Goal: Transaction & Acquisition: Download file/media

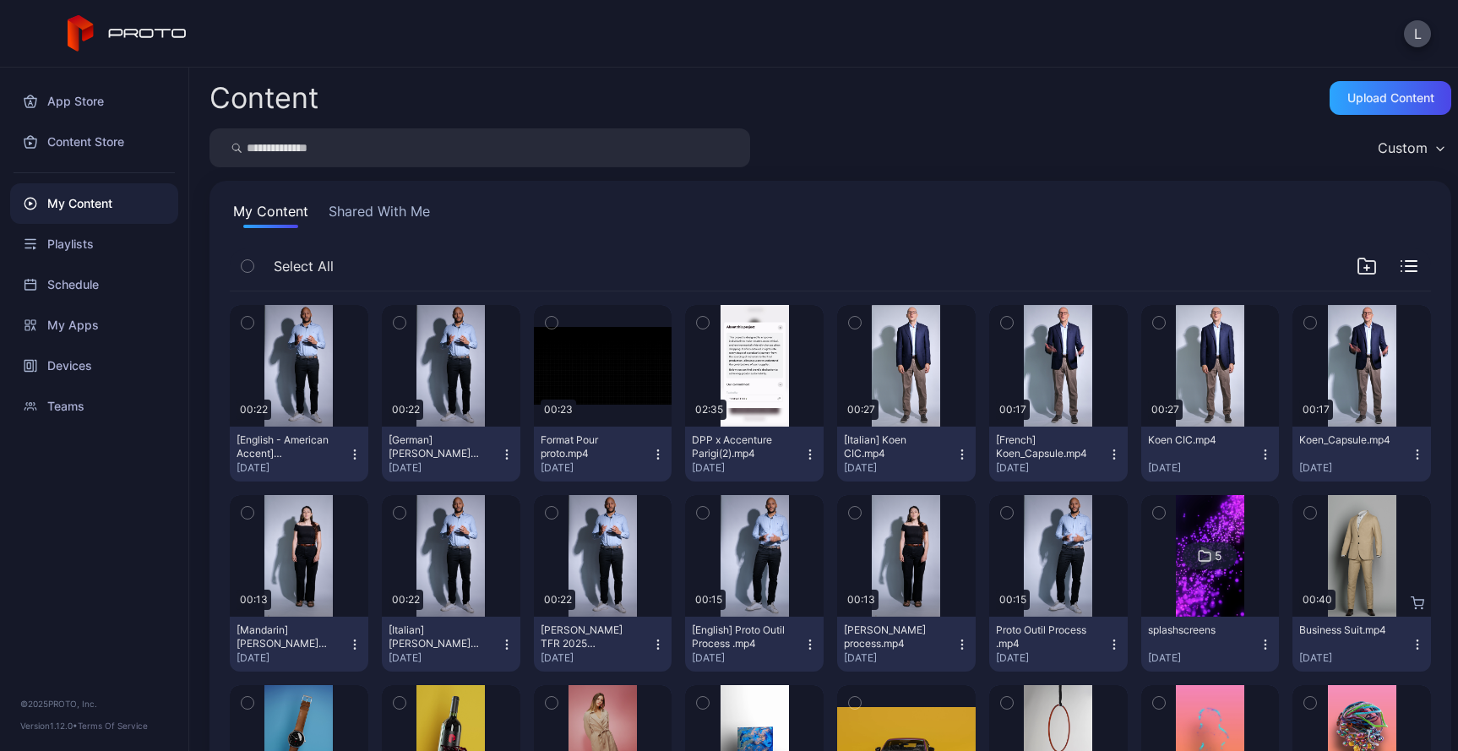
click at [247, 322] on icon "button" at bounding box center [248, 322] width 12 height 19
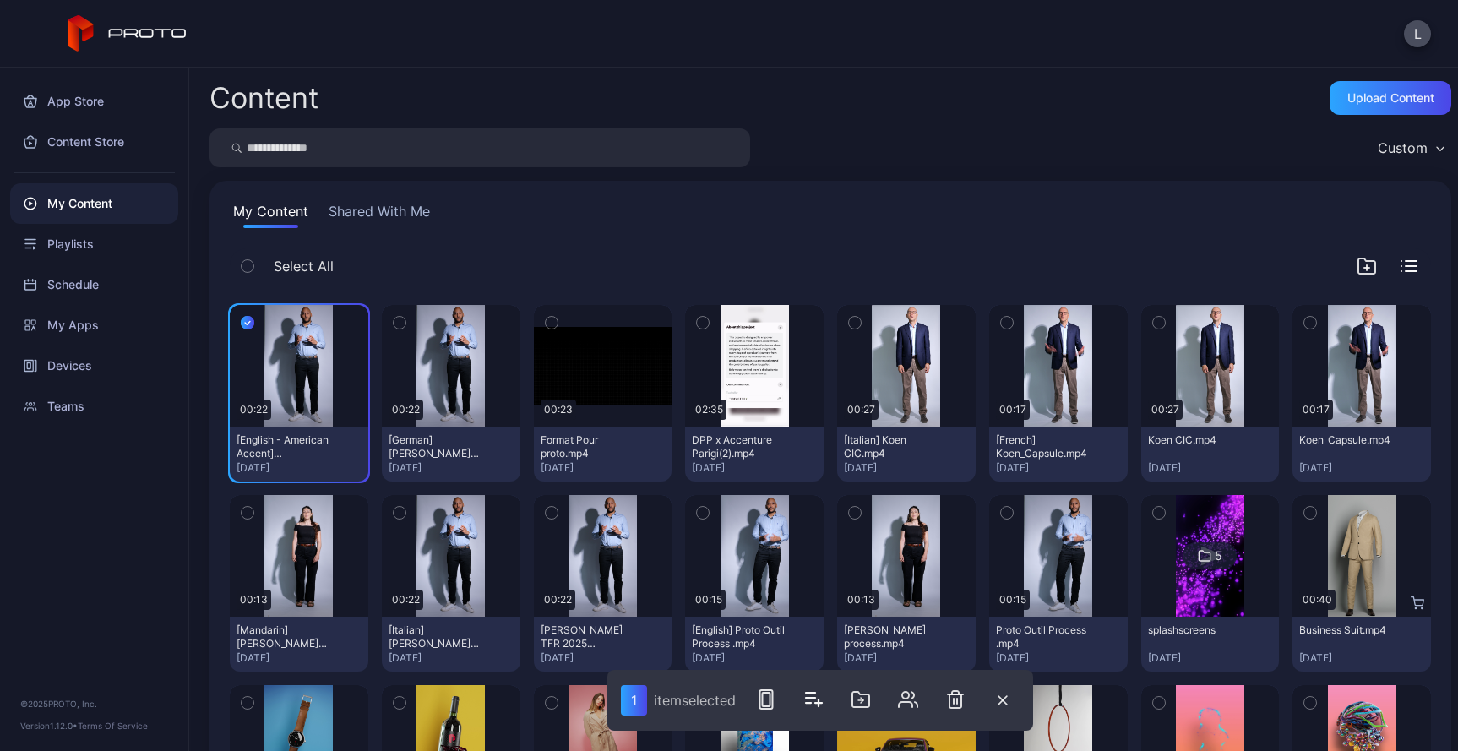
click at [399, 321] on icon "button" at bounding box center [400, 322] width 12 height 19
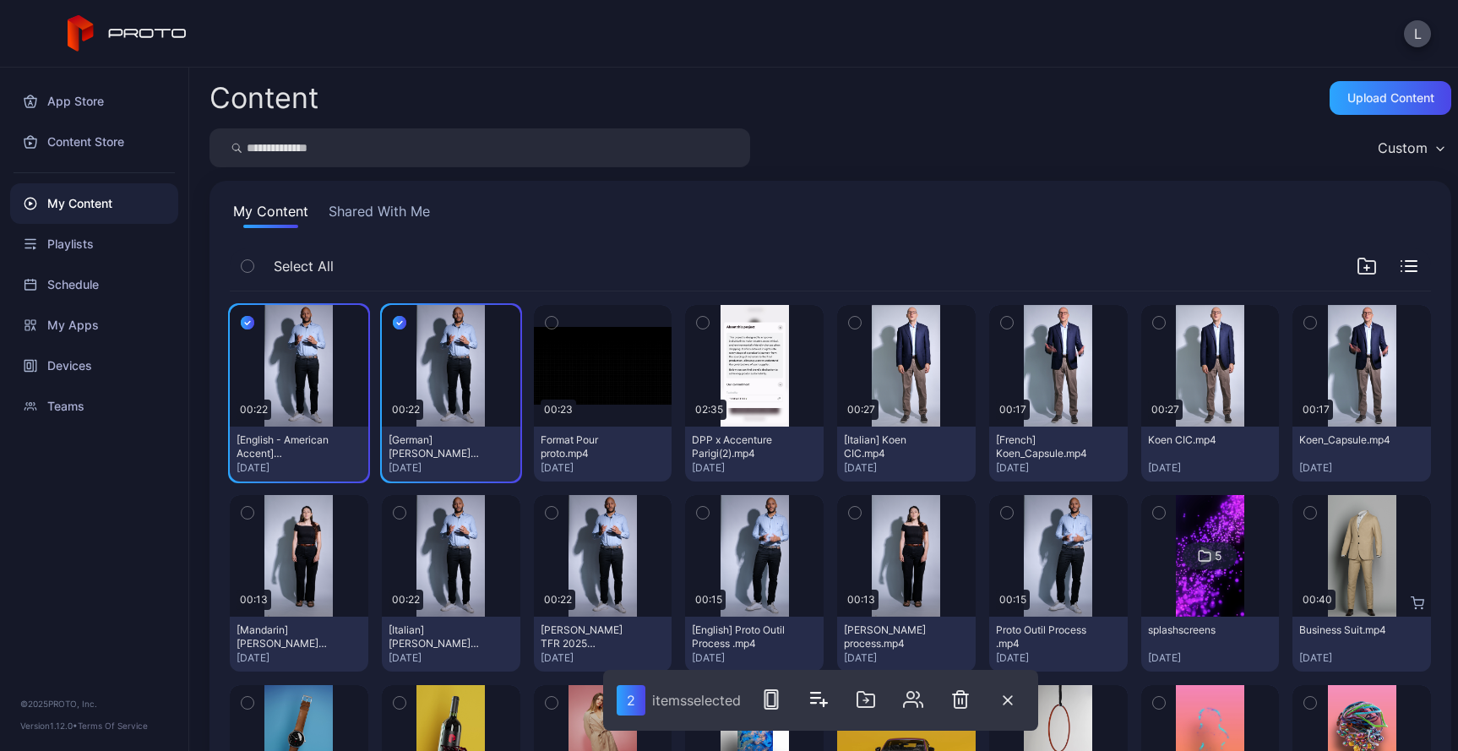
click at [598, 249] on div "Select All" at bounding box center [830, 269] width 1201 height 43
click at [380, 274] on div "Select All" at bounding box center [830, 269] width 1201 height 43
click at [388, 329] on button "button" at bounding box center [399, 322] width 35 height 35
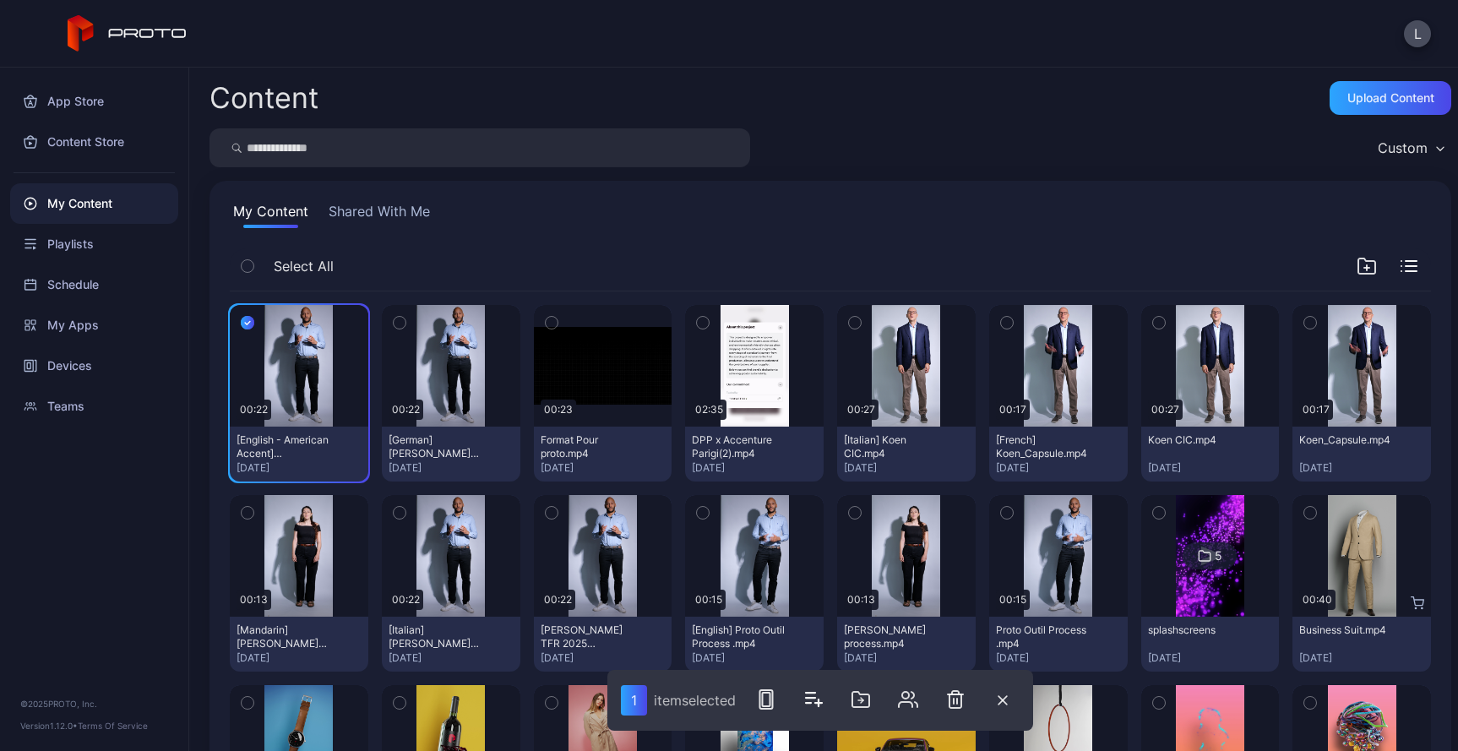
click at [247, 314] on icon "button" at bounding box center [248, 322] width 14 height 19
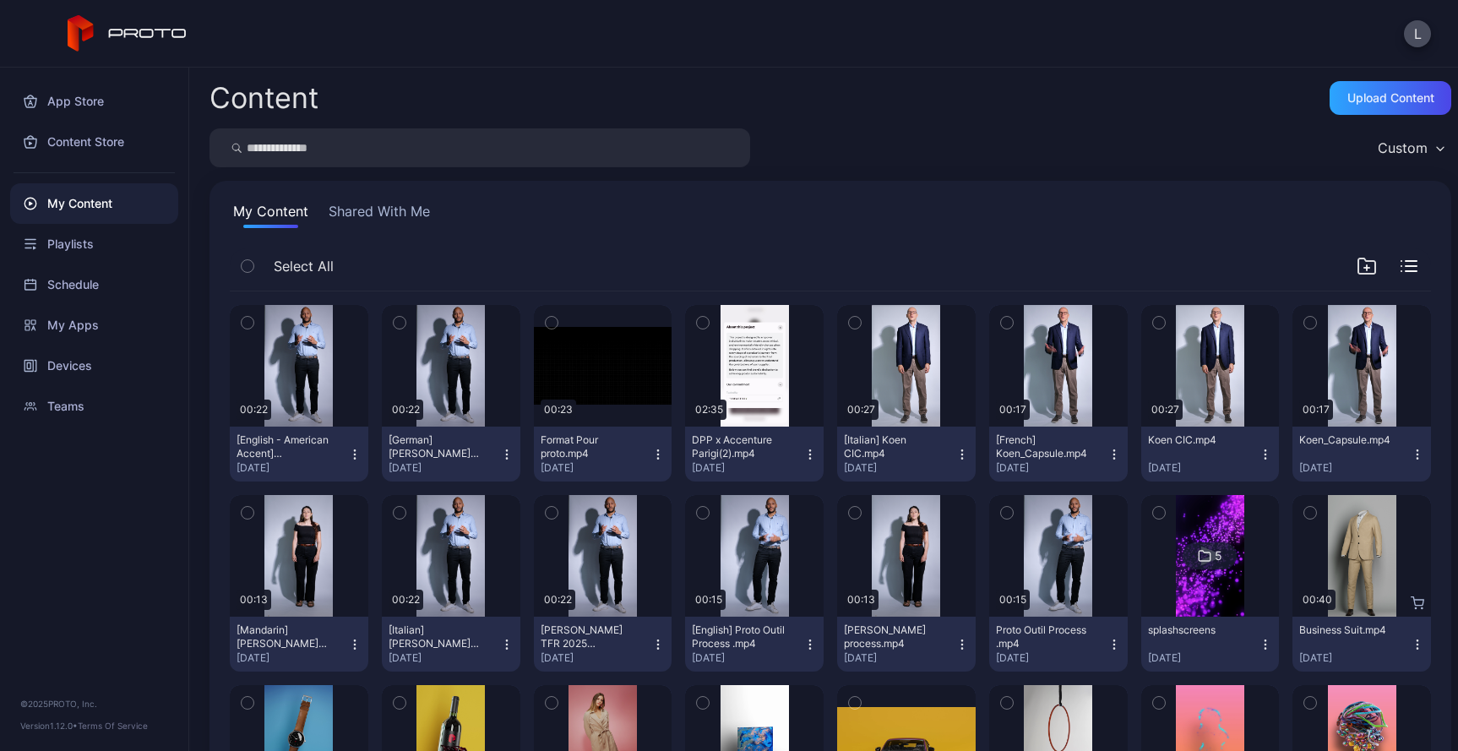
click at [361, 457] on button "[English - American Accent] [PERSON_NAME] TFR 2025 PROTO(1).mp4 [DATE]" at bounding box center [299, 453] width 138 height 55
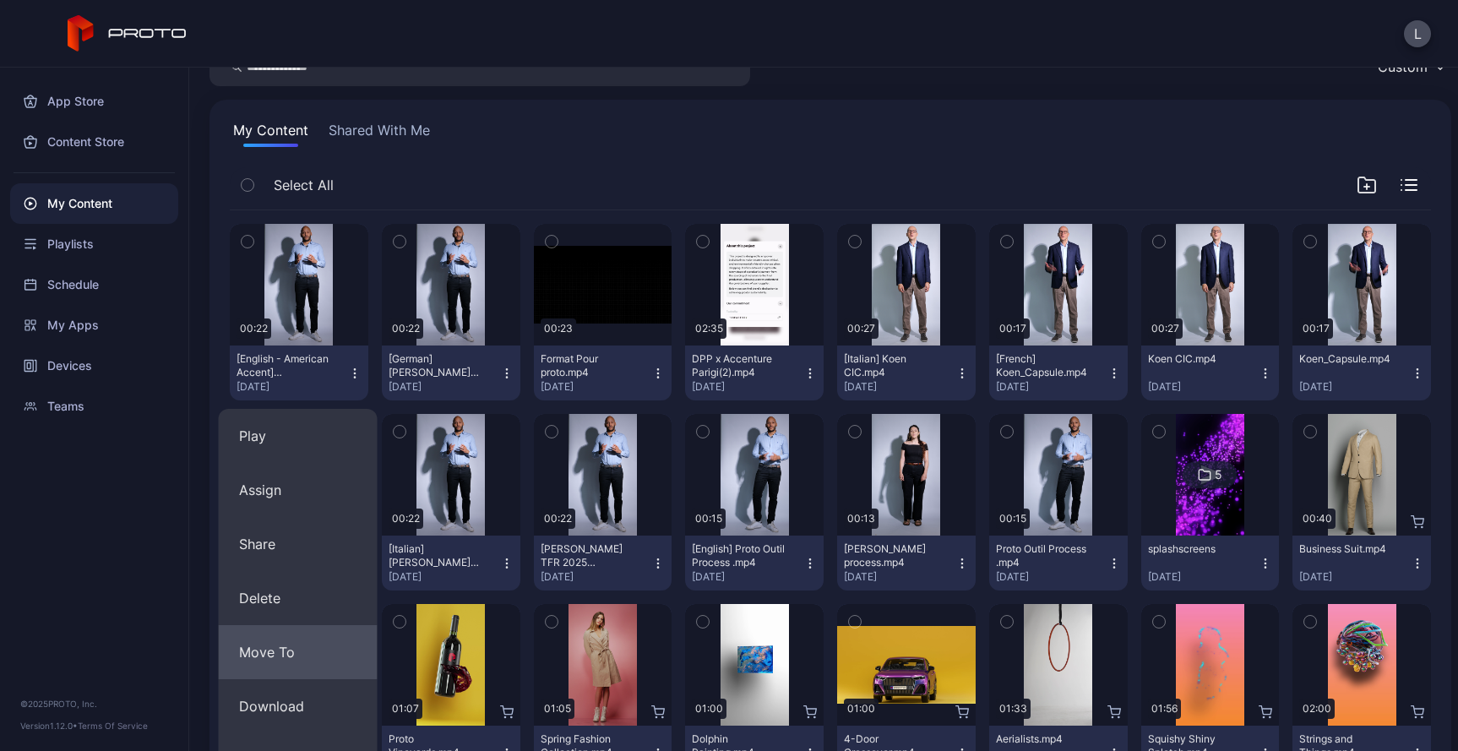
scroll to position [85, 0]
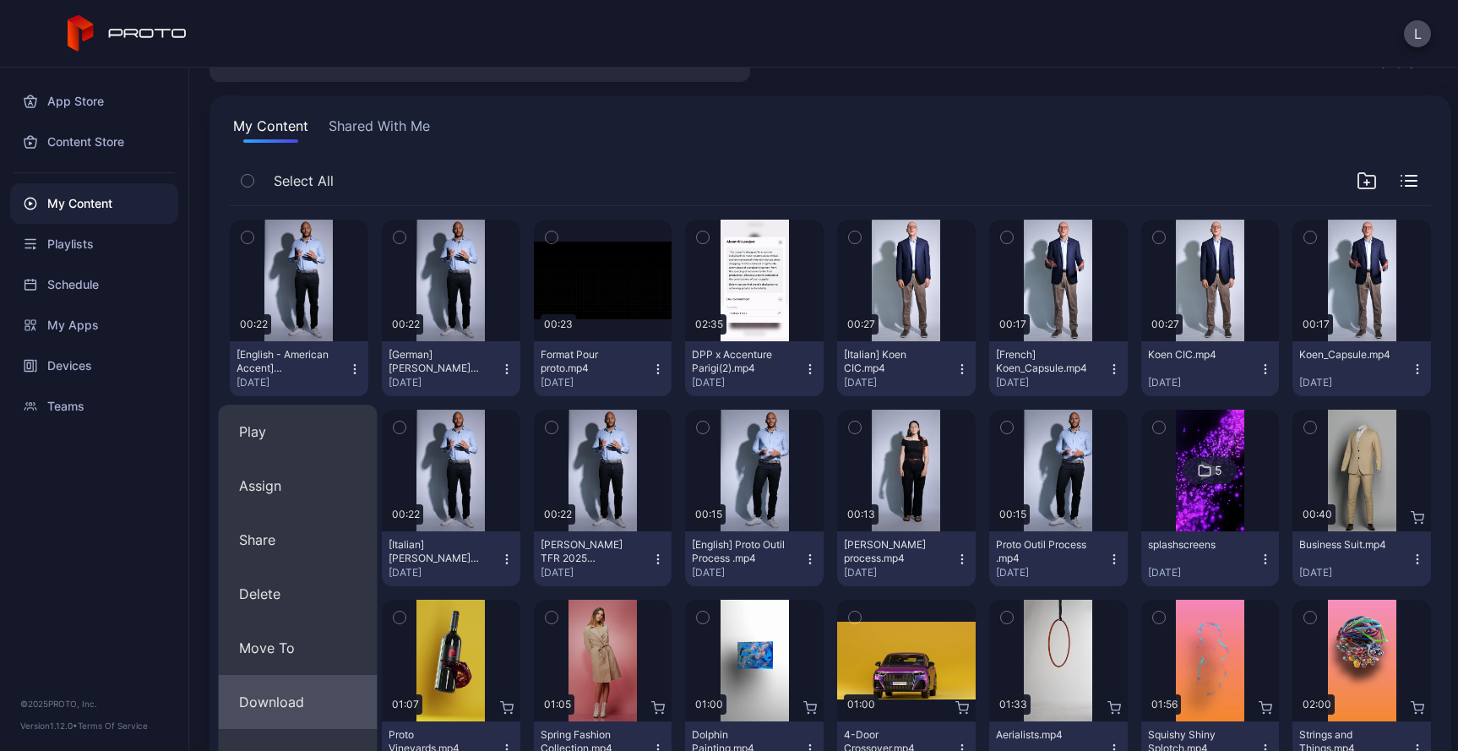
click at [294, 709] on button "Download" at bounding box center [298, 702] width 159 height 54
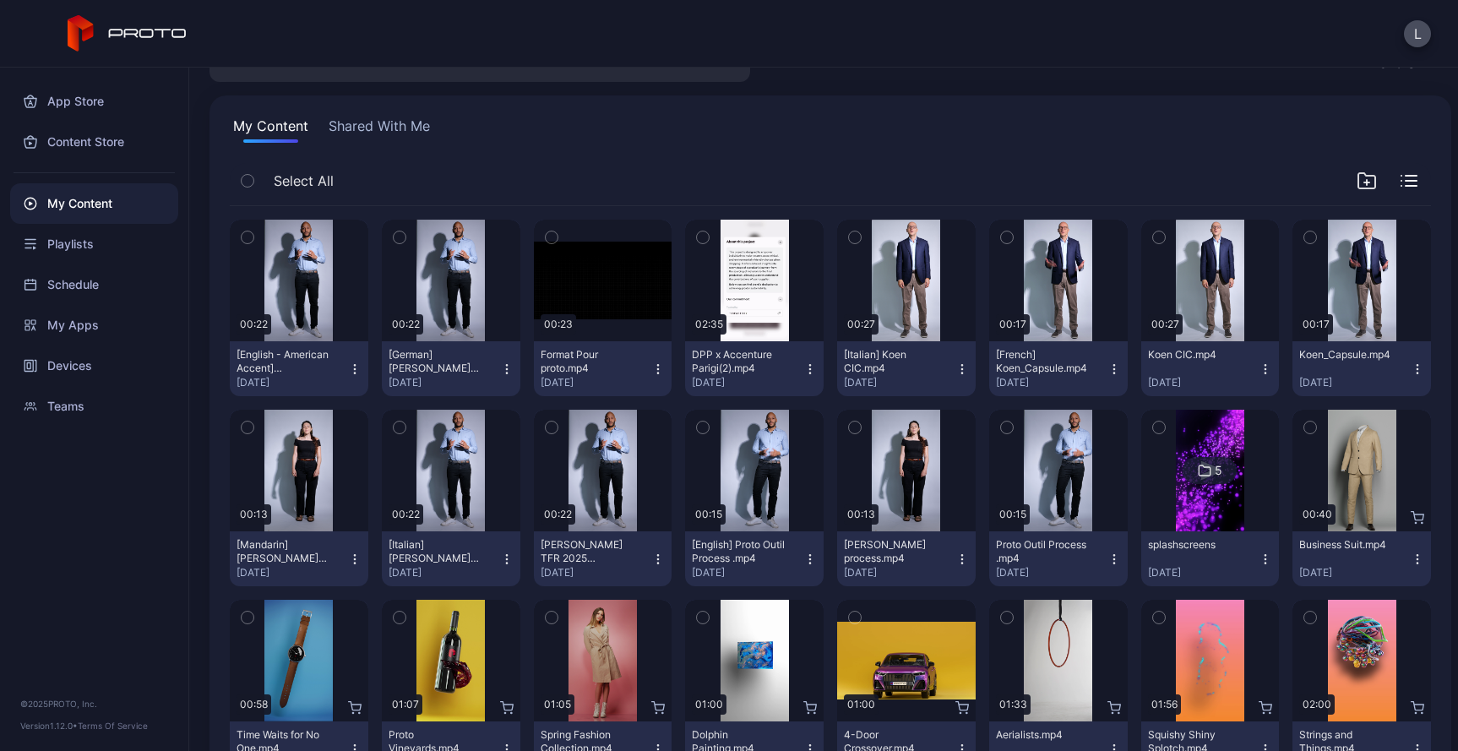
click at [506, 368] on icon "button" at bounding box center [506, 368] width 1 height 1
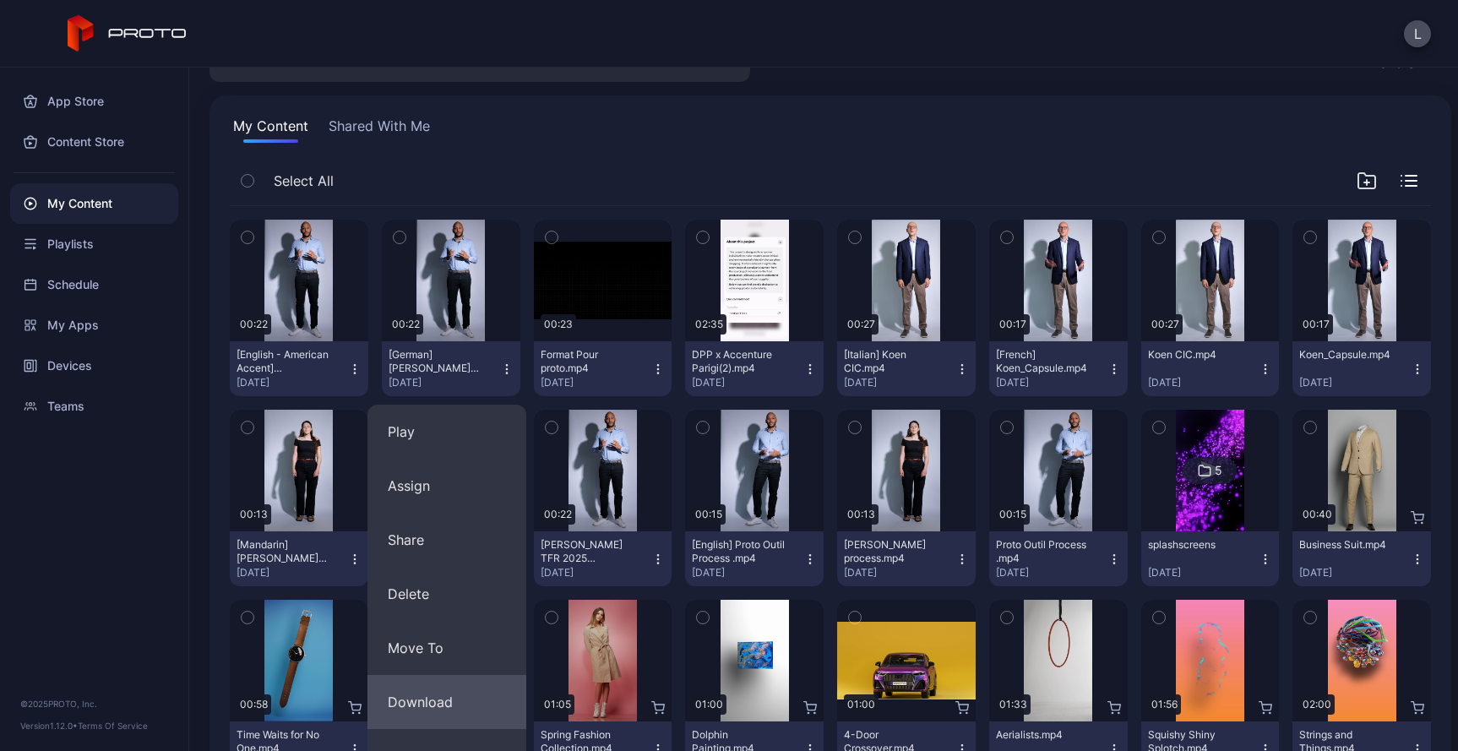
click at [421, 686] on button "Download" at bounding box center [446, 702] width 159 height 54
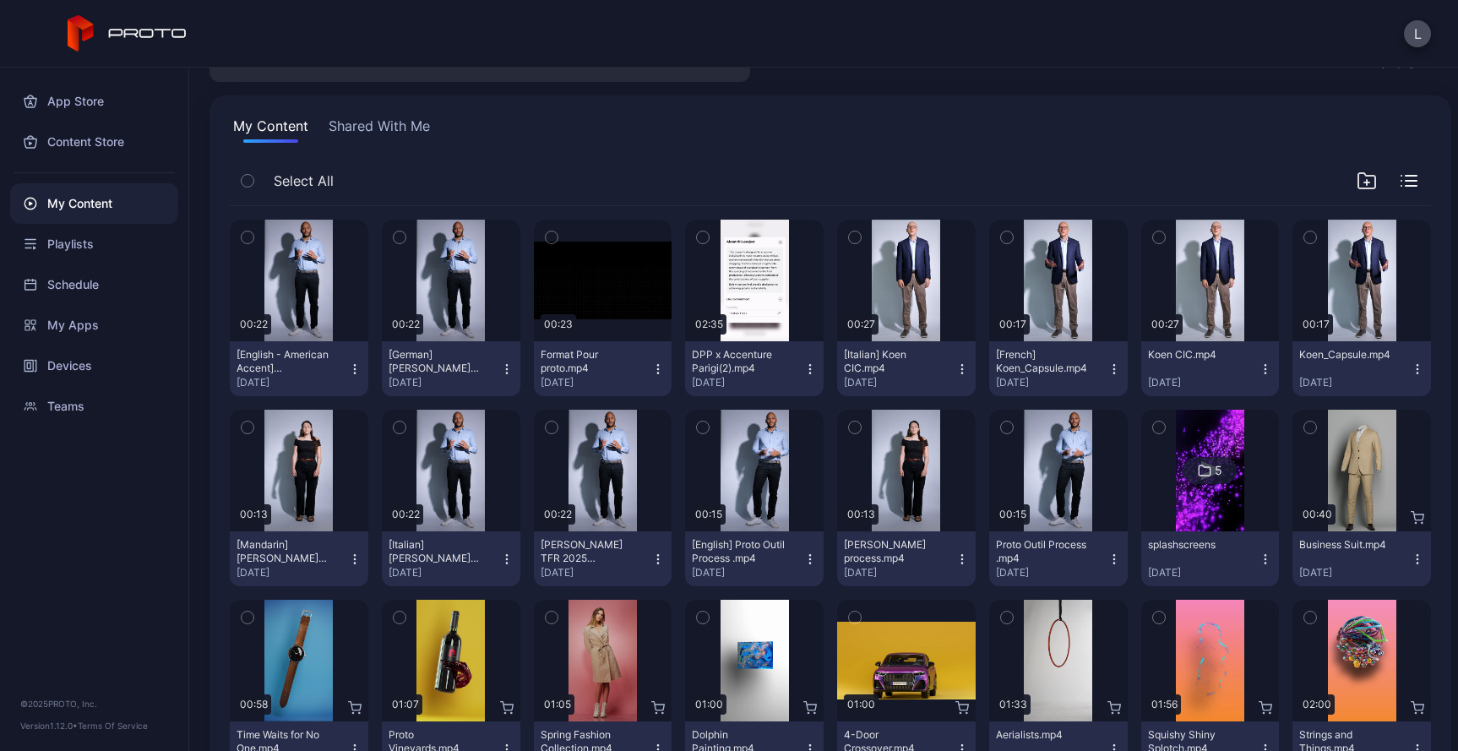
click at [504, 559] on icon "button" at bounding box center [507, 559] width 14 height 14
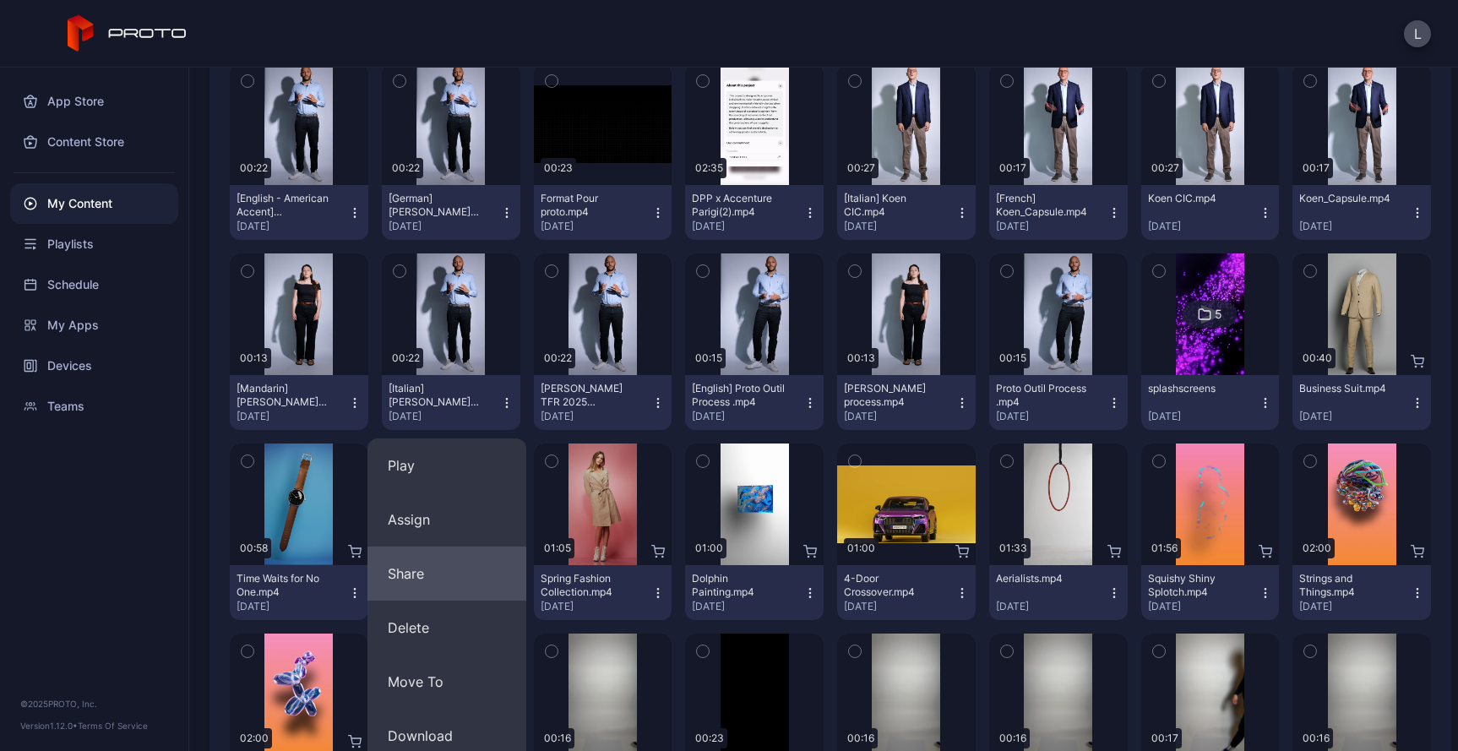
scroll to position [251, 0]
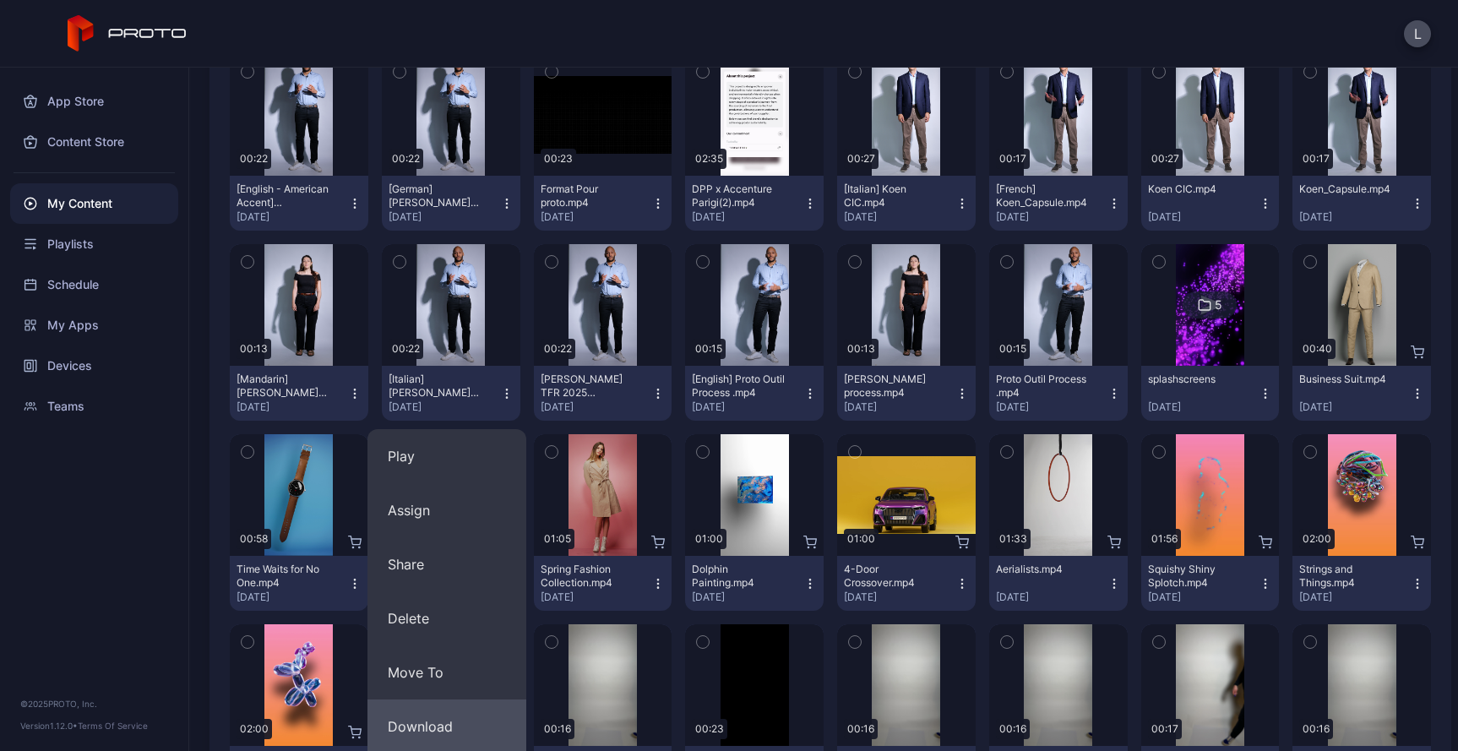
click at [448, 714] on button "Download" at bounding box center [446, 726] width 159 height 54
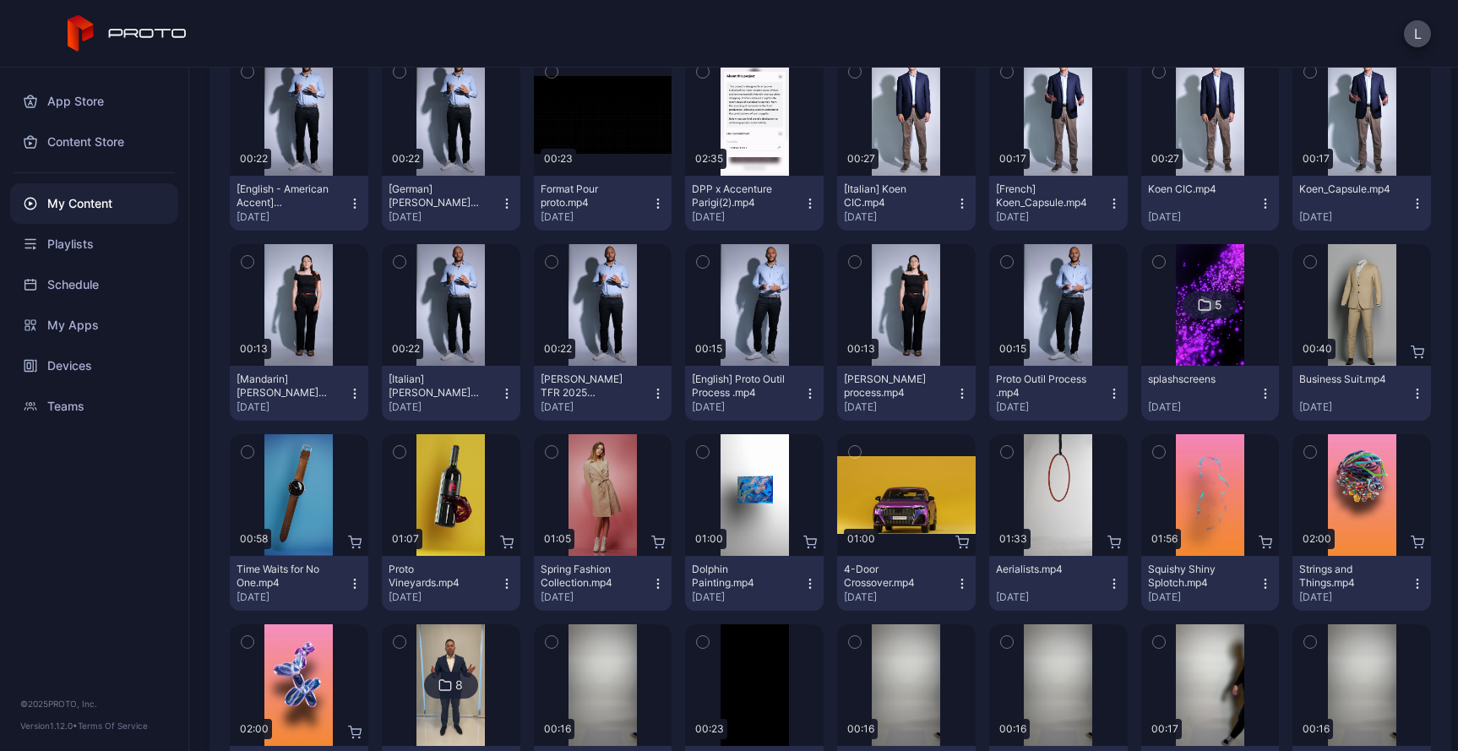
click at [651, 391] on icon "button" at bounding box center [658, 394] width 14 height 14
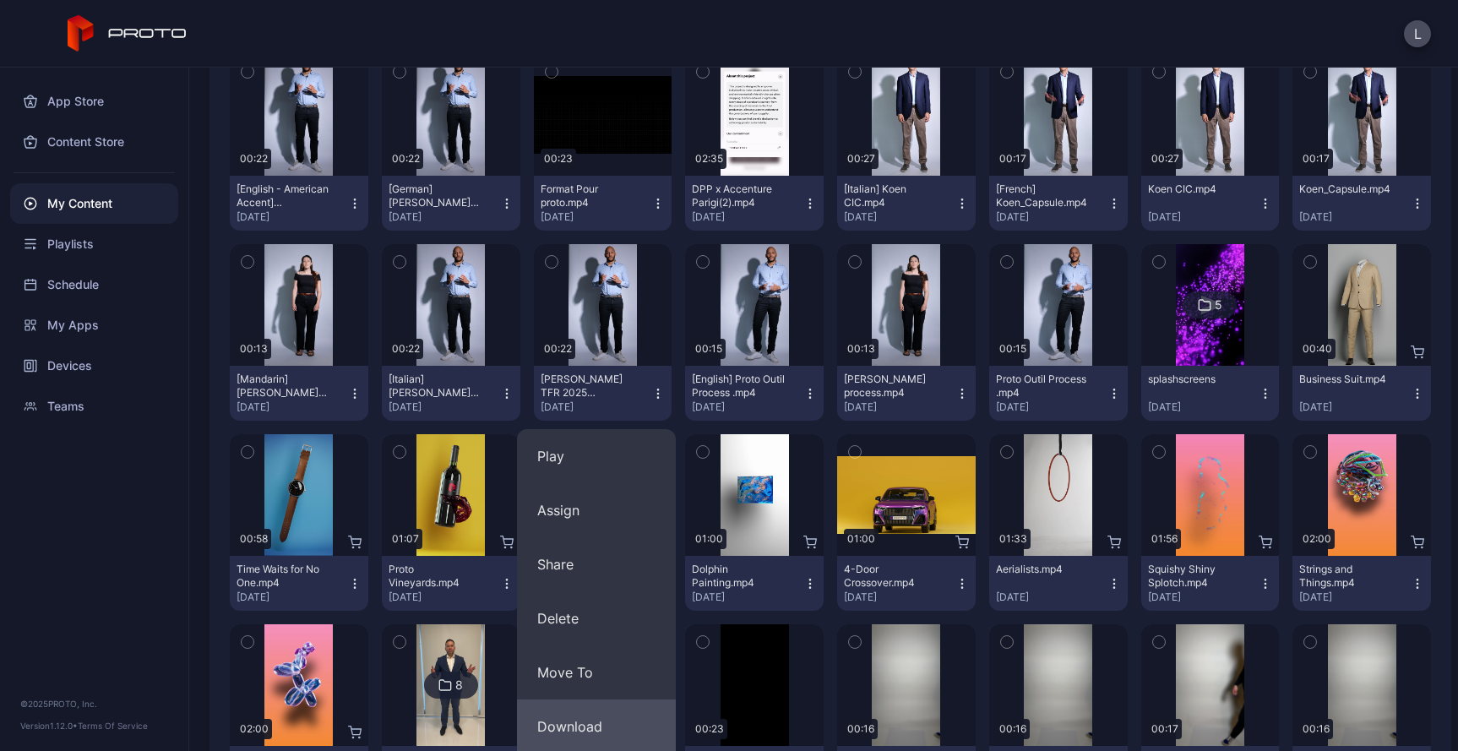
click at [566, 725] on button "Download" at bounding box center [596, 726] width 159 height 54
